Goal: Information Seeking & Learning: Find specific page/section

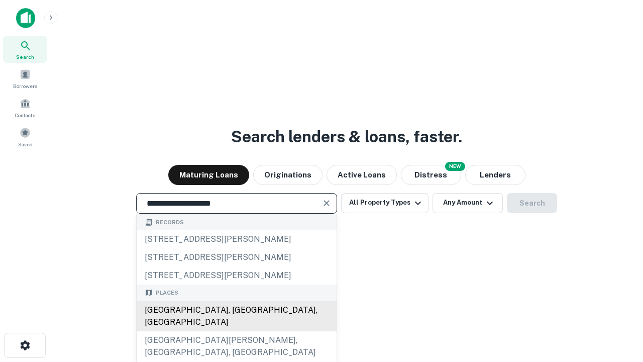
click at [236, 331] on div "[GEOGRAPHIC_DATA], [GEOGRAPHIC_DATA], [GEOGRAPHIC_DATA]" at bounding box center [237, 316] width 200 height 30
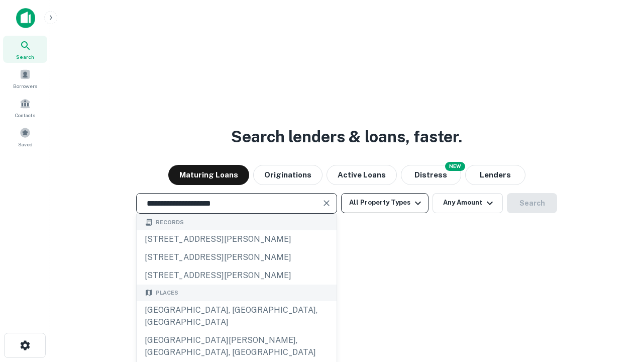
click at [385, 202] on button "All Property Types" at bounding box center [384, 203] width 87 height 20
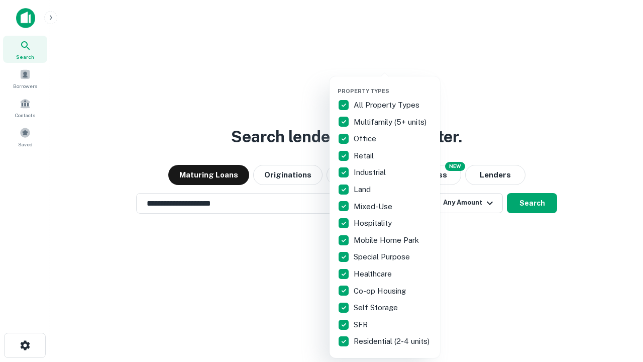
type input "**********"
click at [393, 84] on button "button" at bounding box center [392, 84] width 110 height 1
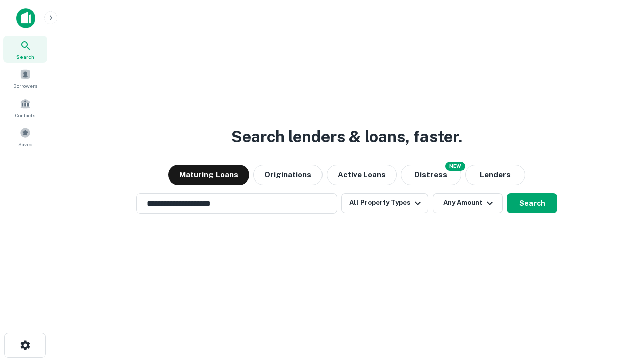
scroll to position [6, 121]
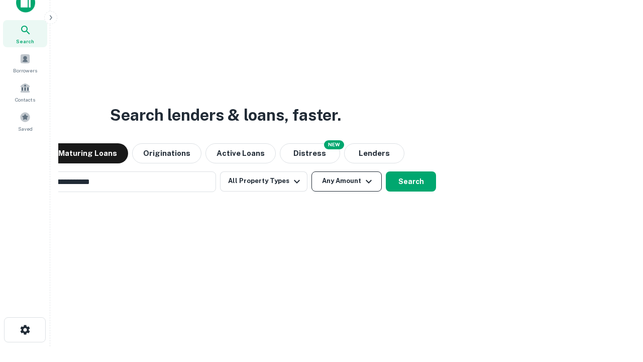
click at [311, 171] on button "Any Amount" at bounding box center [346, 181] width 70 height 20
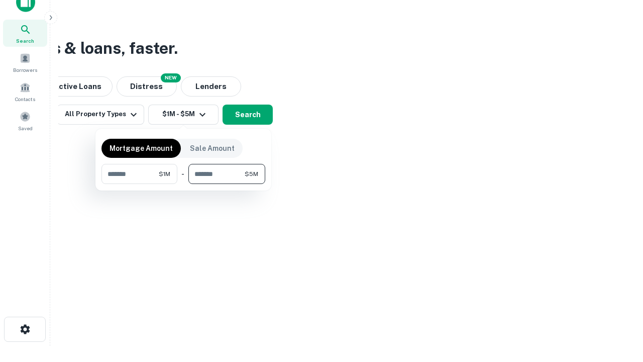
type input "*******"
click at [183, 184] on button "button" at bounding box center [183, 184] width 164 height 1
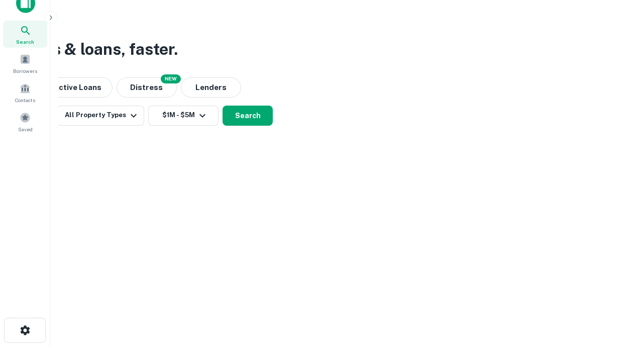
scroll to position [6, 185]
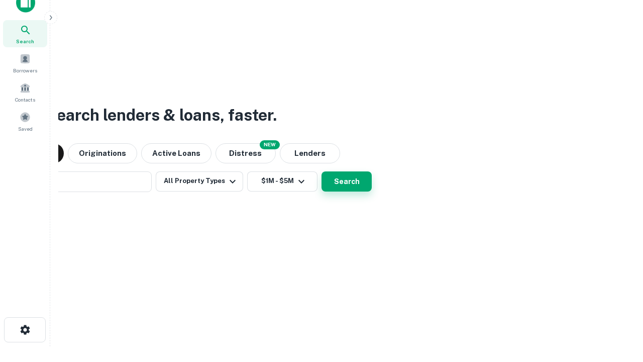
click at [321, 171] on button "Search" at bounding box center [346, 181] width 50 height 20
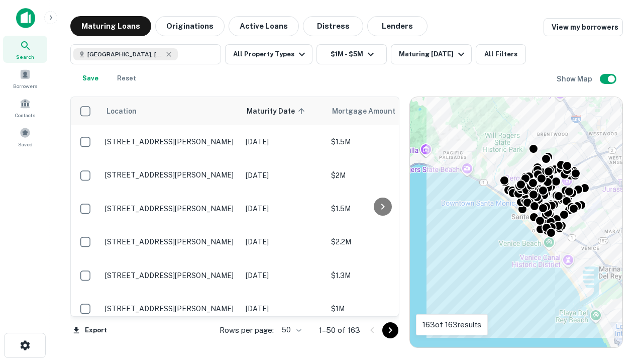
click at [290, 329] on body "Search Borrowers Contacts Saved Maturing Loans Originations Active Loans Distre…" at bounding box center [321, 181] width 643 height 362
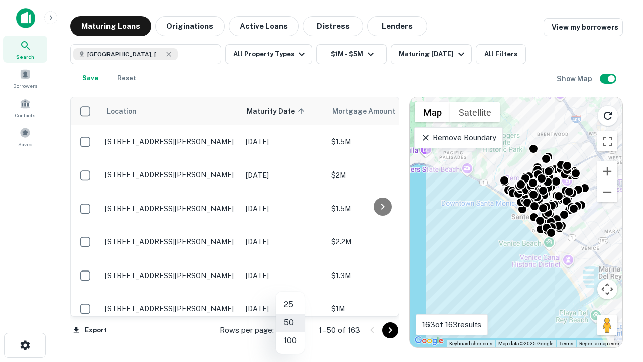
click at [290, 304] on li "25" at bounding box center [290, 304] width 29 height 18
